Goal: Transaction & Acquisition: Purchase product/service

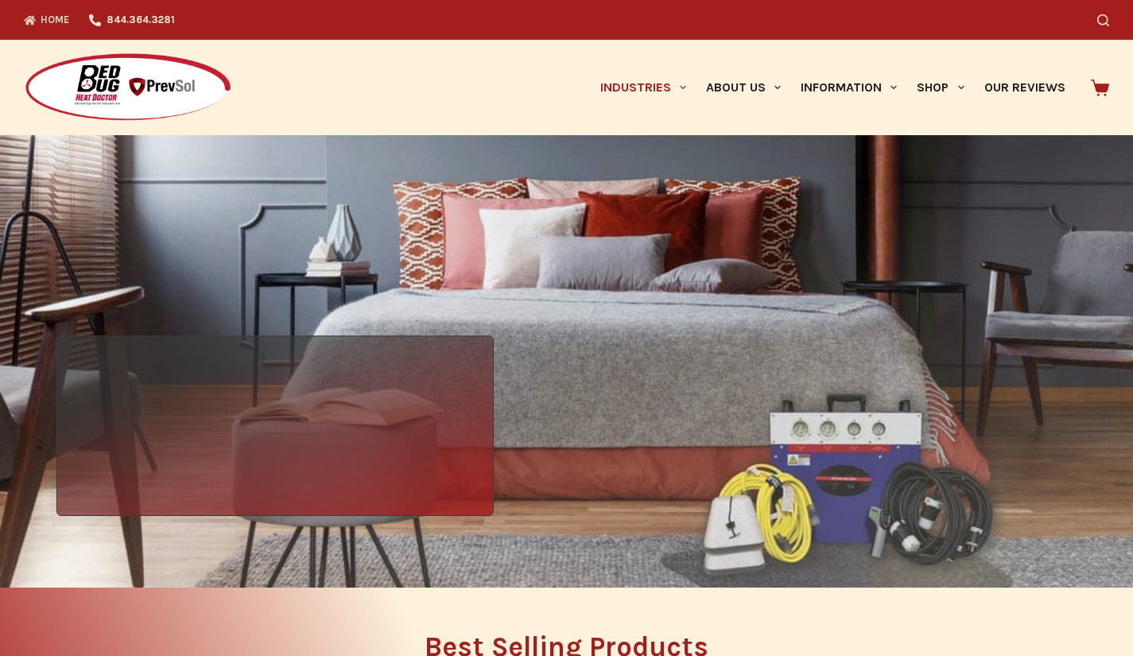
click at [630, 93] on link "Industries" at bounding box center [643, 87] width 106 height 95
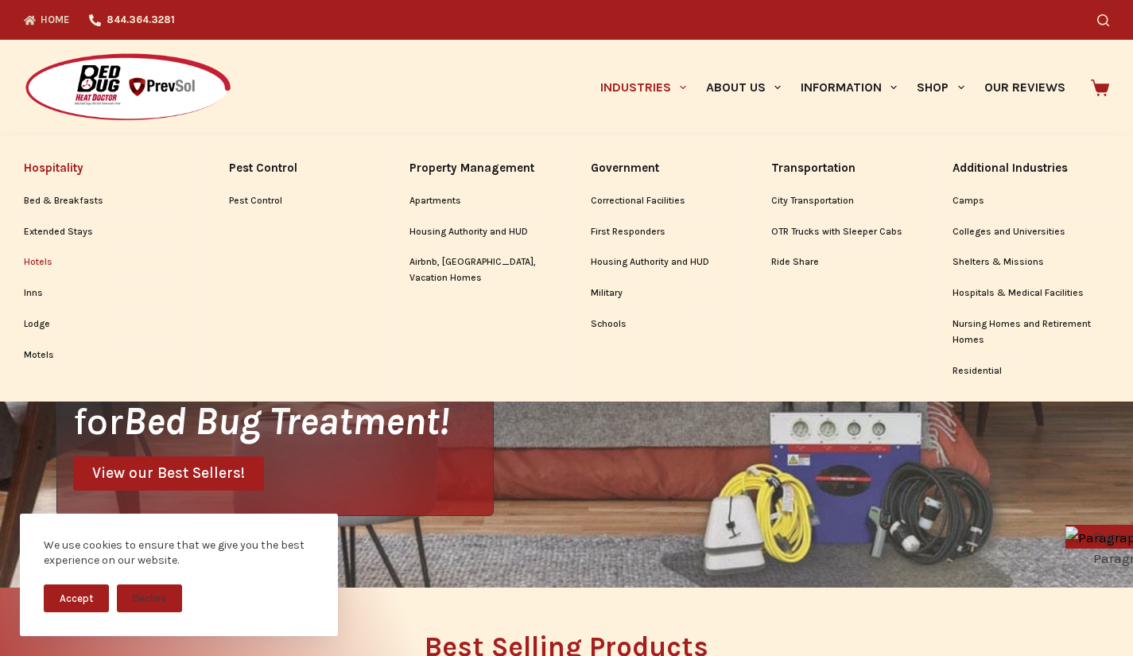
click at [36, 261] on link "Hotels" at bounding box center [102, 262] width 157 height 30
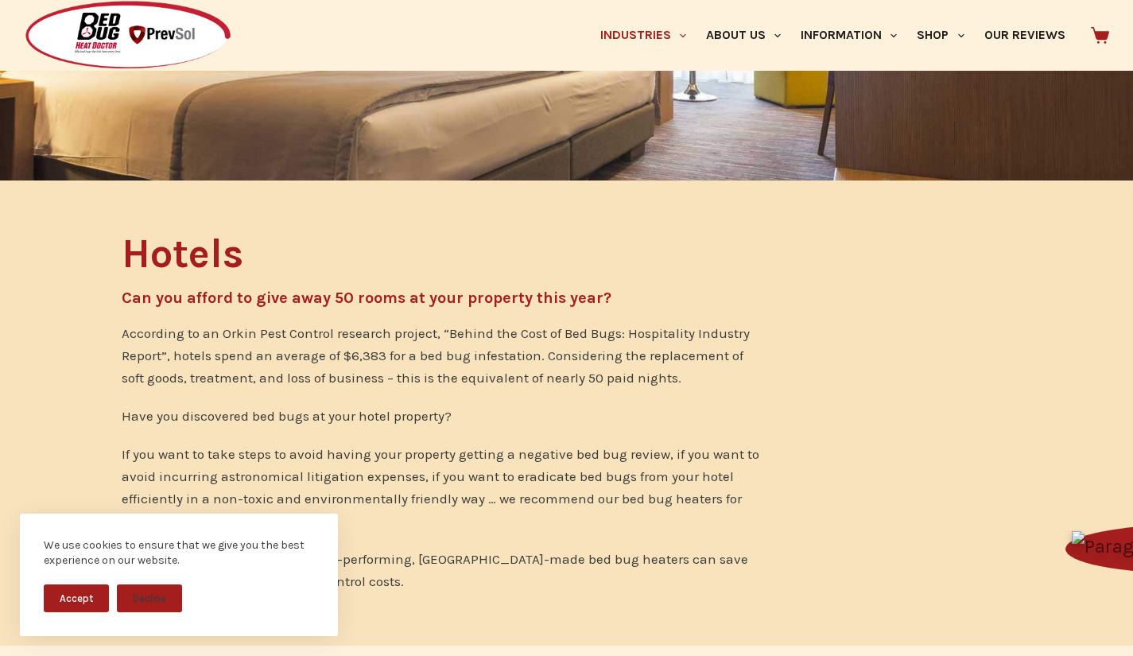
click at [67, 594] on button "Accept" at bounding box center [76, 598] width 65 height 28
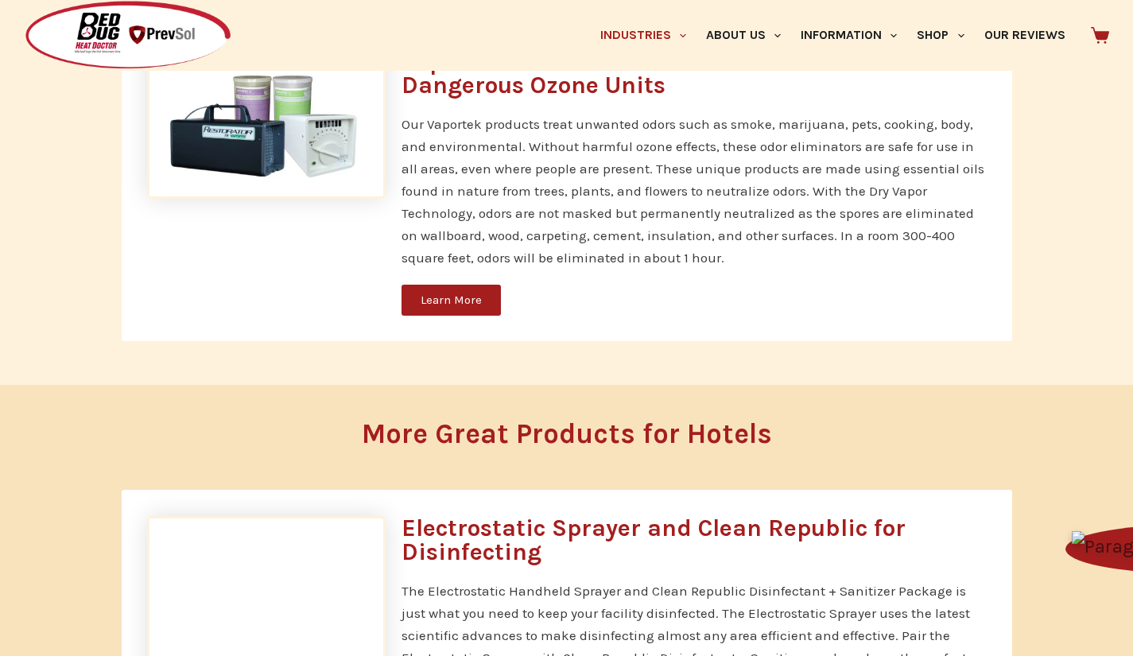
scroll to position [4134, 0]
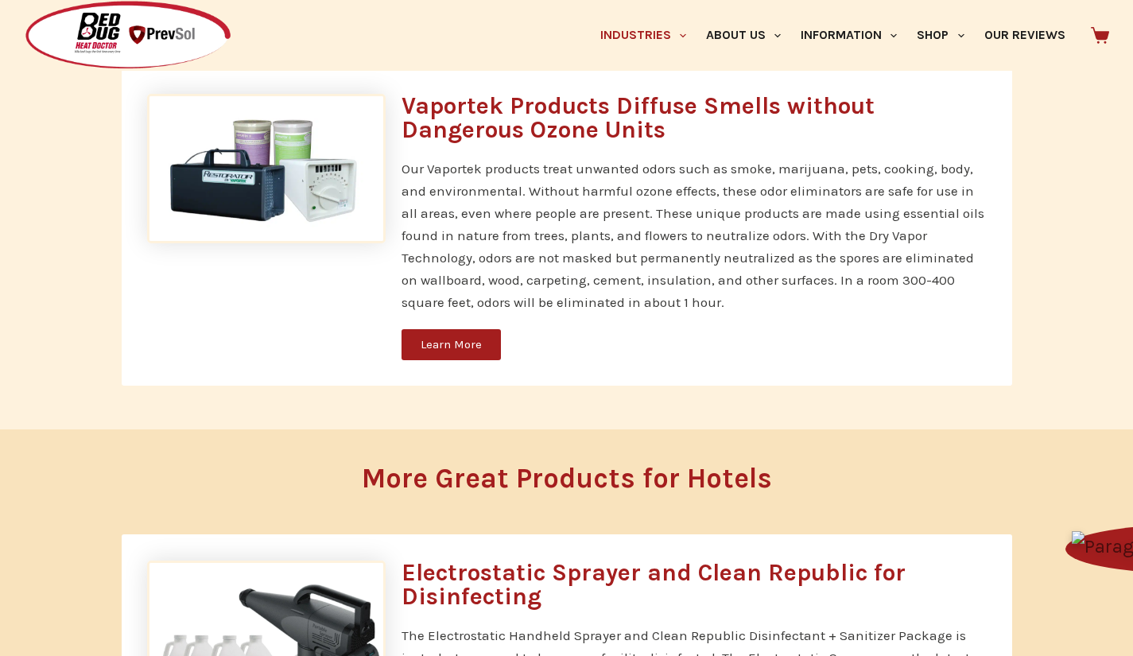
click at [467, 349] on span "Learn More" at bounding box center [451, 345] width 61 height 12
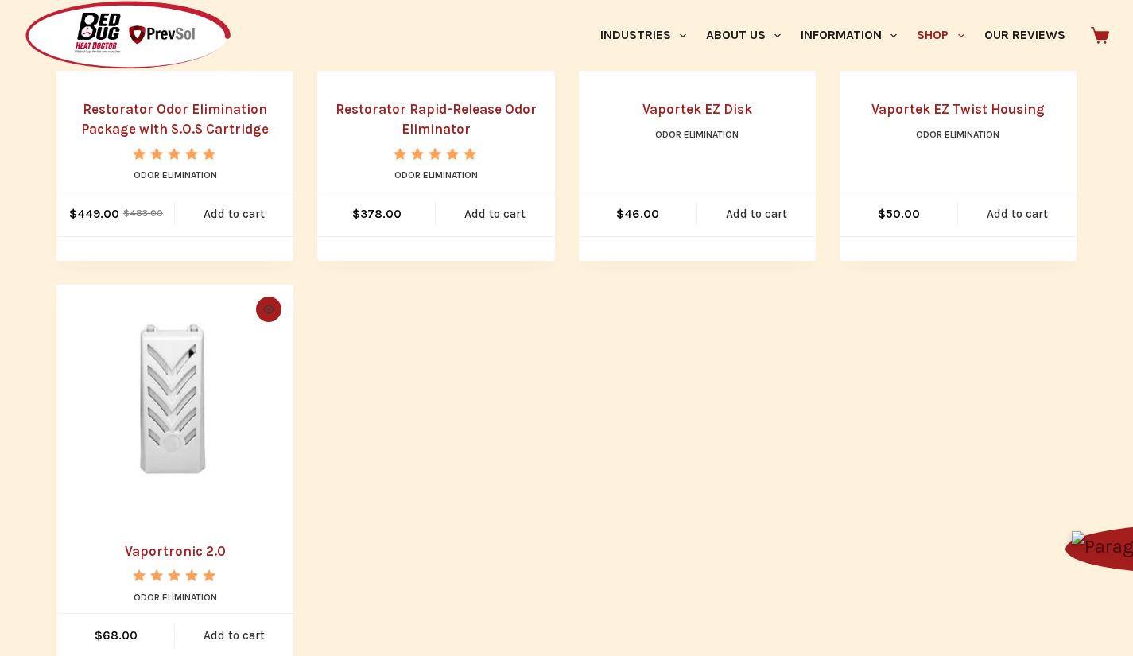
scroll to position [795, 0]
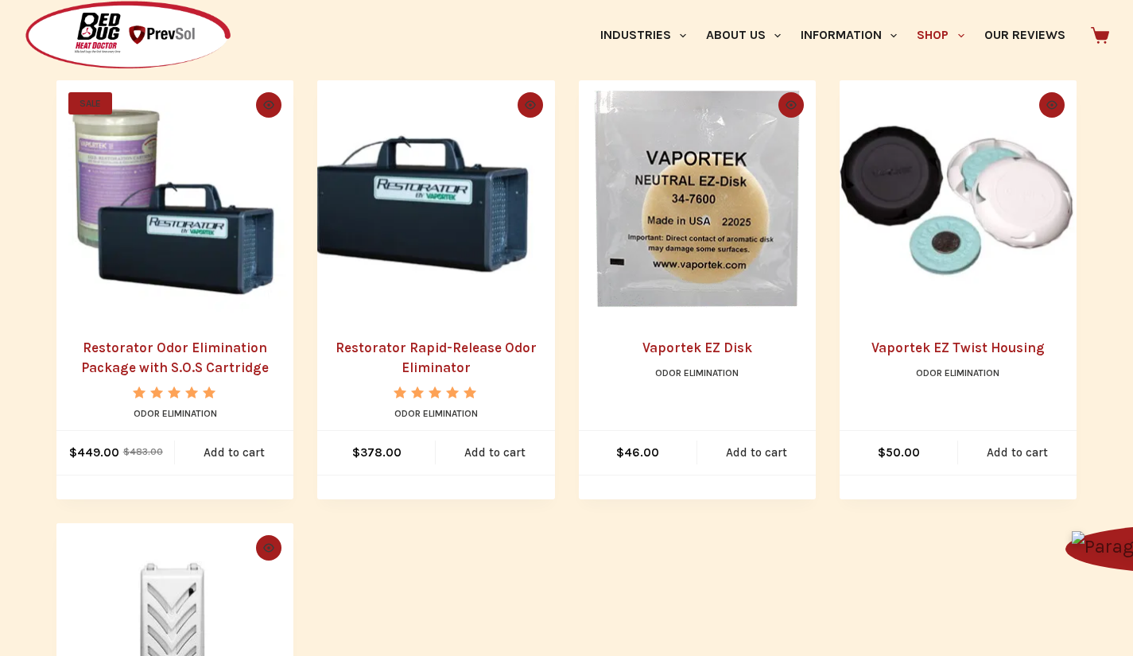
click at [176, 235] on img "Restorator Odor Elimination Package with S.O.S Cartridge" at bounding box center [174, 198] width 237 height 237
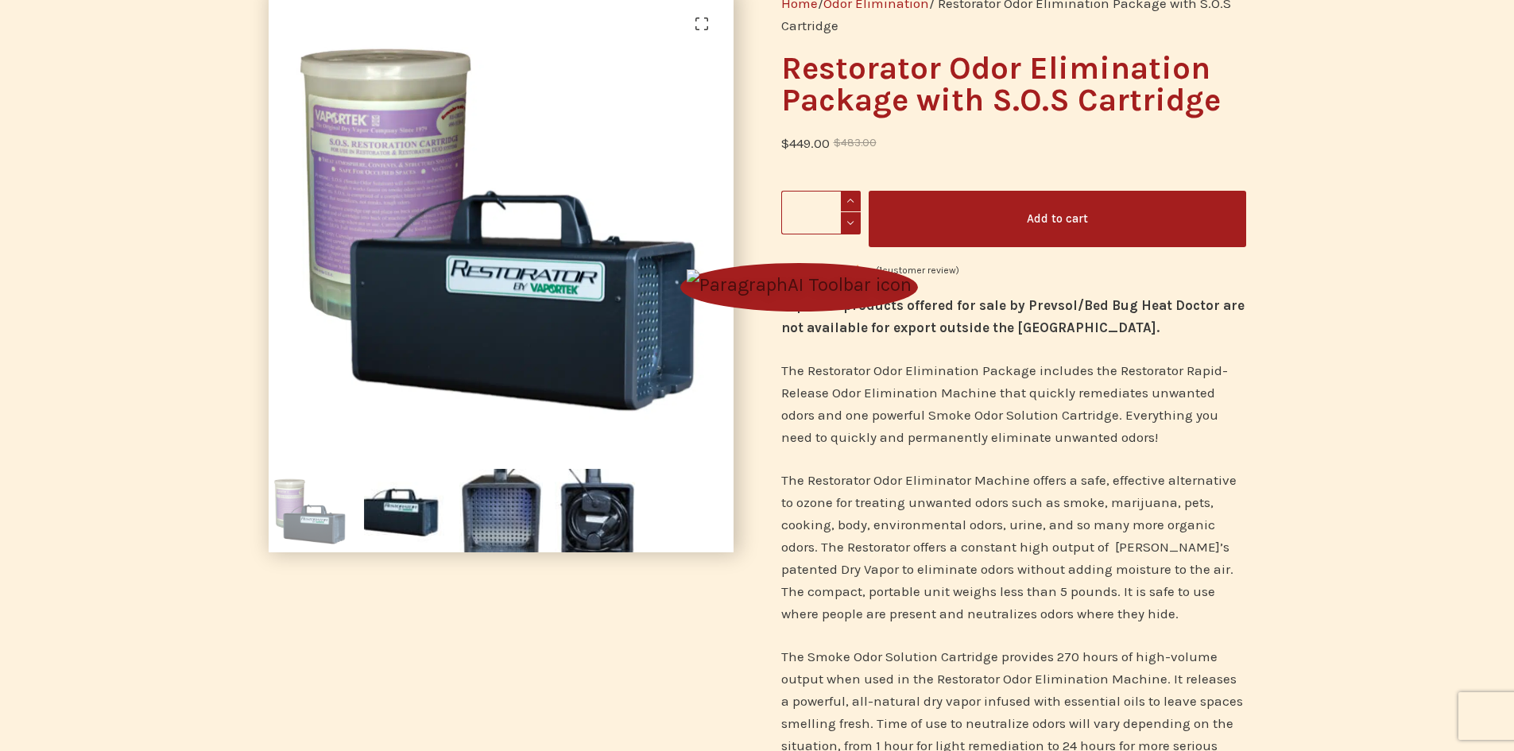
scroll to position [238, 0]
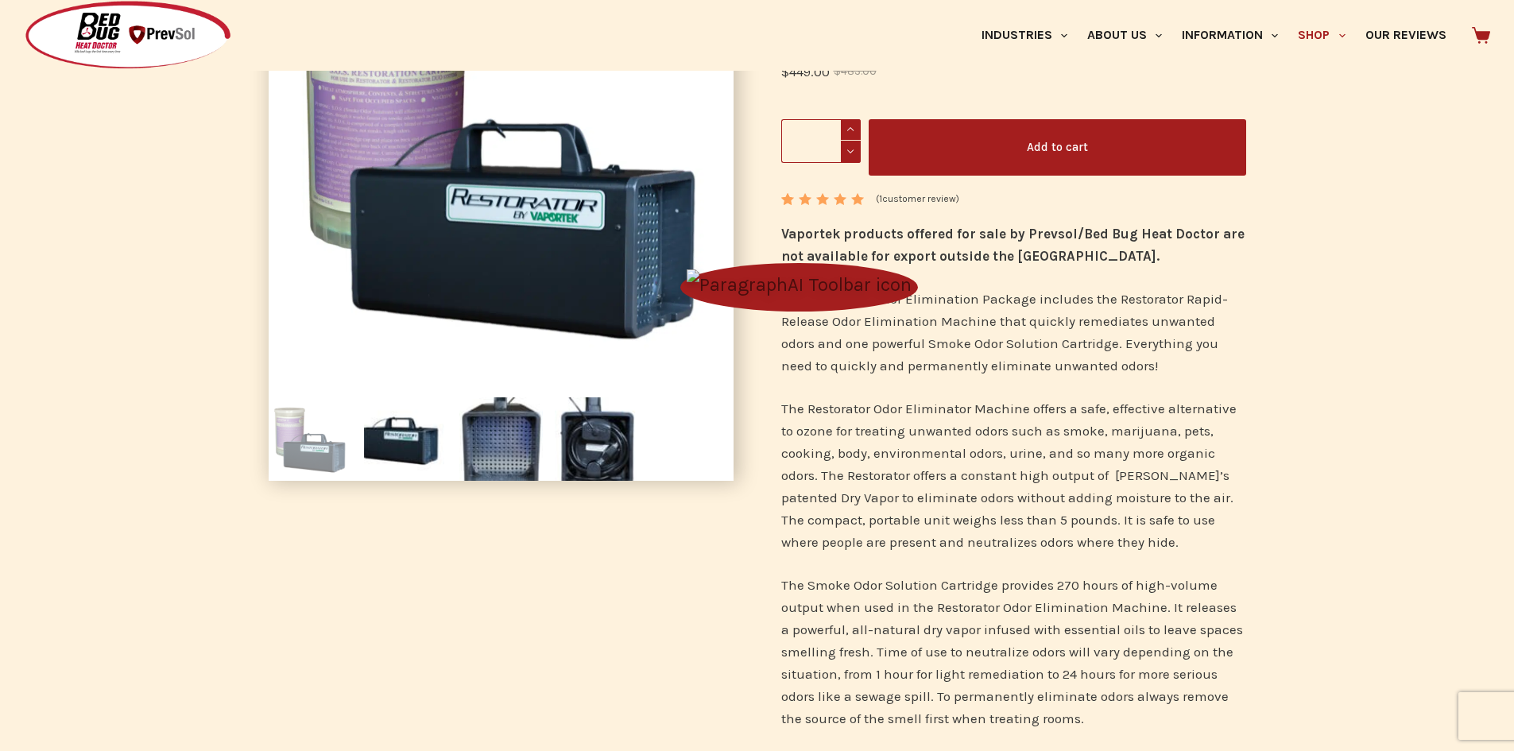
drag, startPoint x: 1034, startPoint y: 673, endPoint x: 847, endPoint y: 665, distance: 187.8
click at [847, 655] on p "The Smoke Odor Solution Cartridge provides 270 hours of high-volume output when…" at bounding box center [1013, 652] width 465 height 156
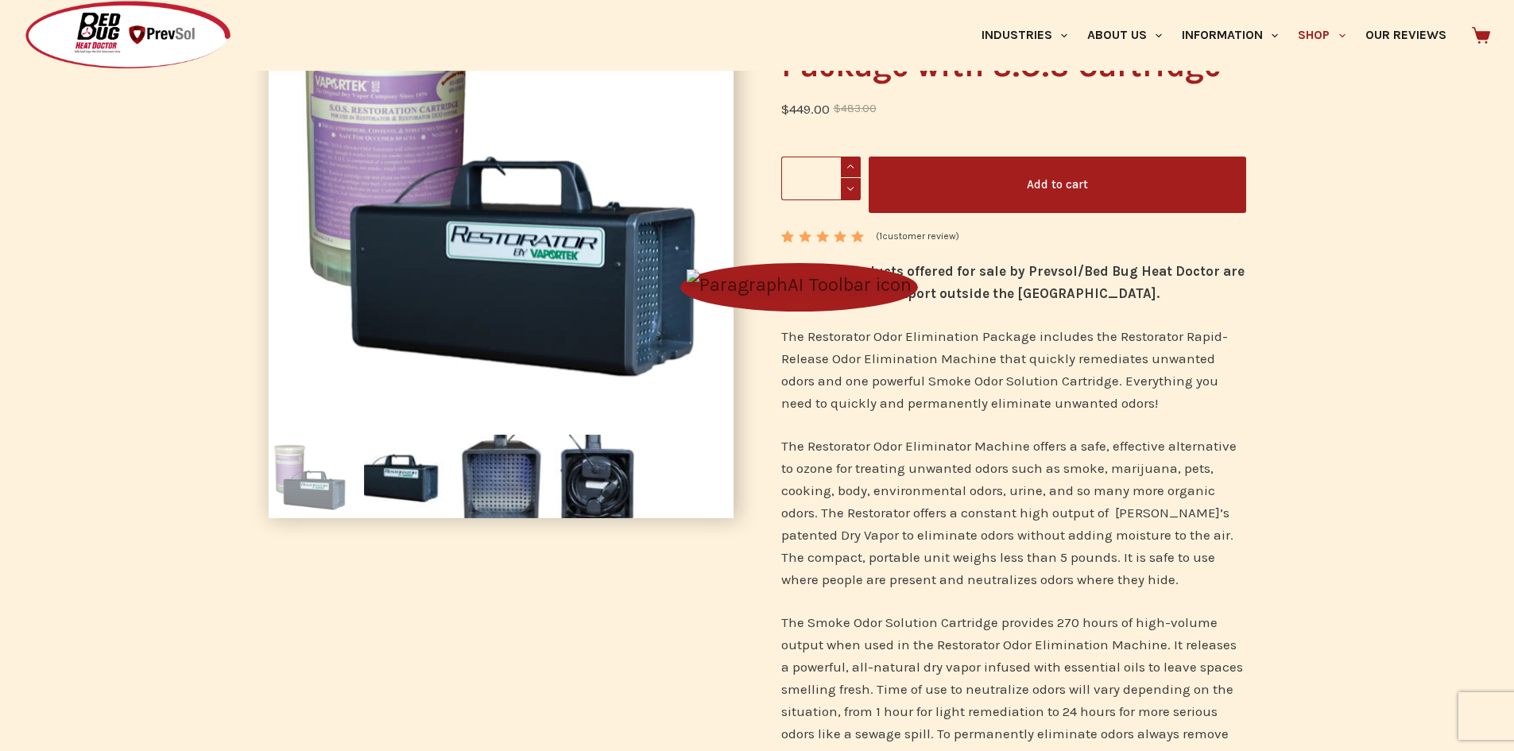
scroll to position [0, 0]
